Goal: Check status: Check status

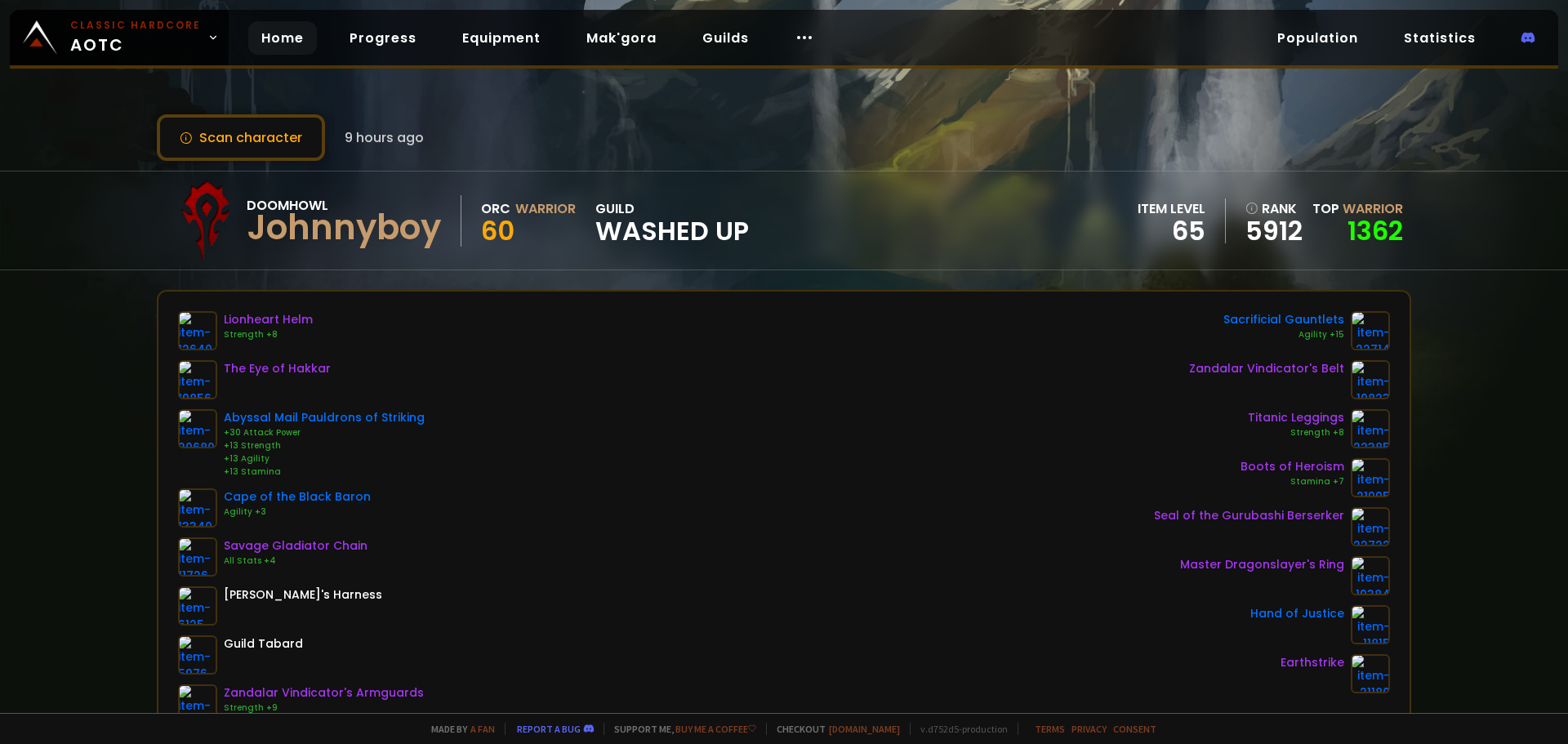
click at [274, 39] on link "Home" at bounding box center [283, 38] width 68 height 33
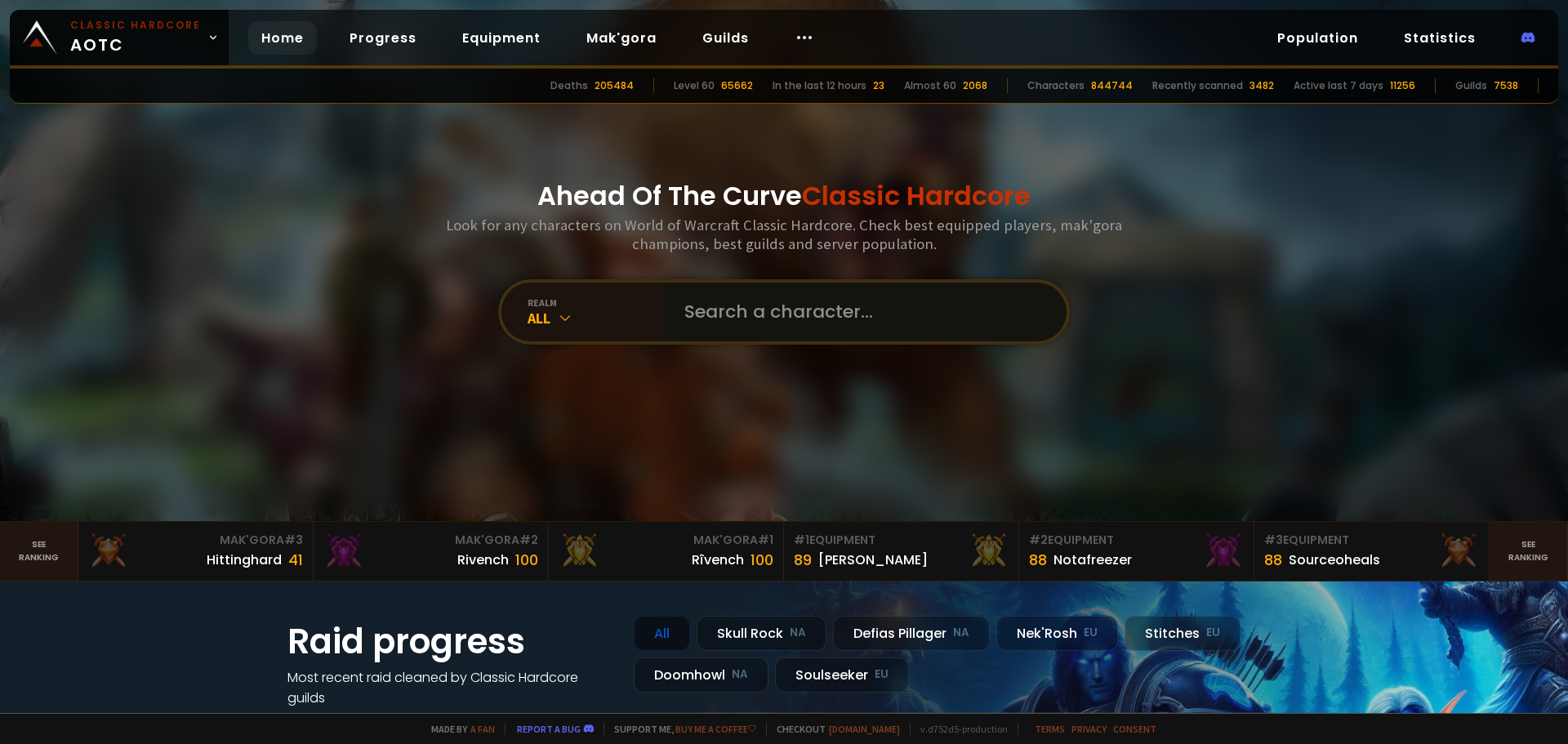
click at [744, 288] on input "text" at bounding box center [861, 312] width 373 height 59
type input "bradwardumb"
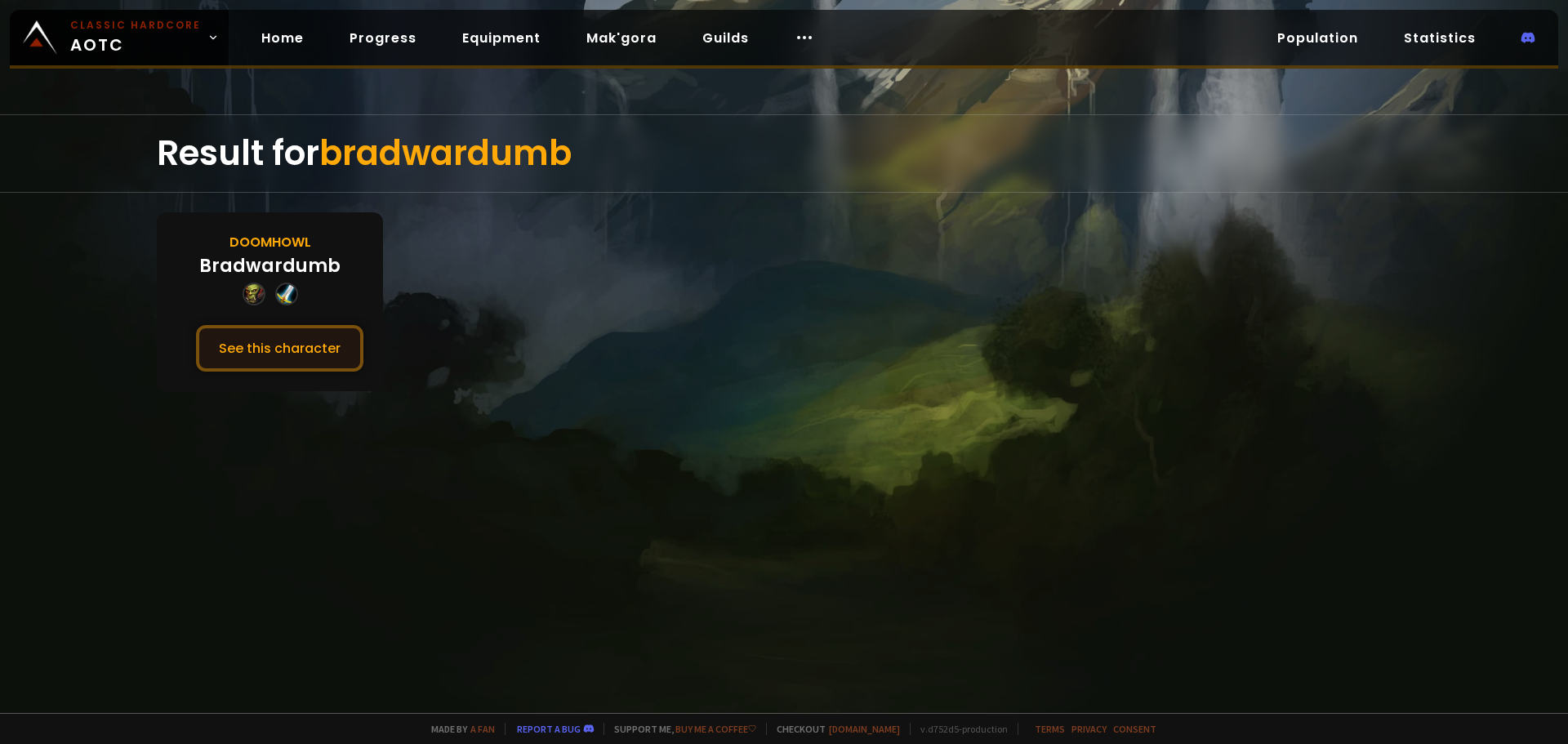
click at [350, 344] on button "See this character" at bounding box center [279, 348] width 167 height 47
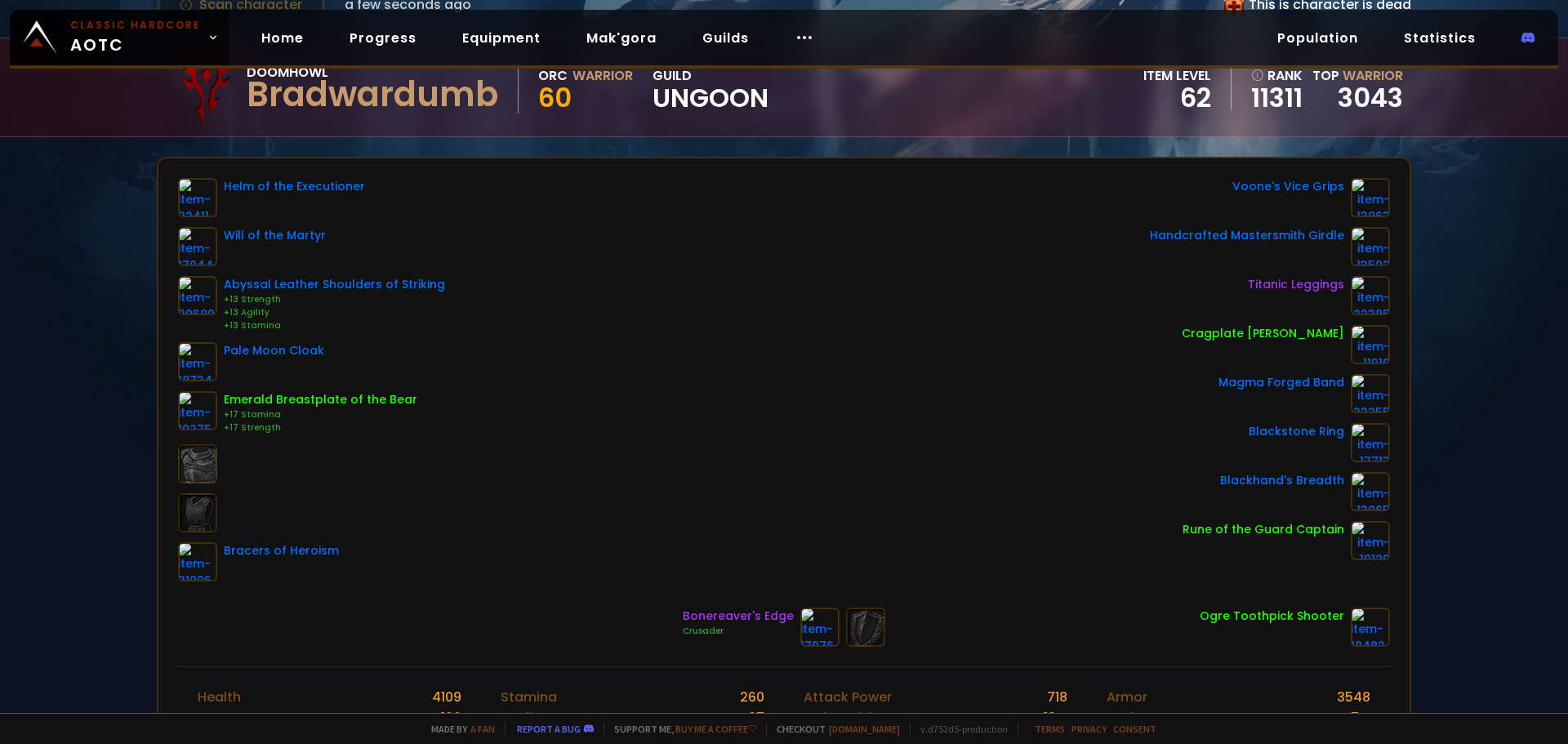
scroll to position [81, 0]
